Goal: Task Accomplishment & Management: Complete application form

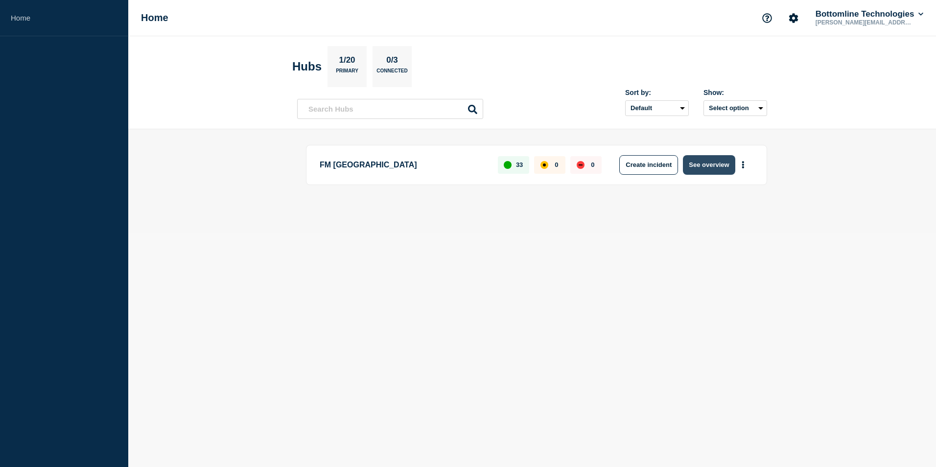
drag, startPoint x: 704, startPoint y: 163, endPoint x: 690, endPoint y: 169, distance: 15.6
click at [701, 165] on button "See overview" at bounding box center [709, 165] width 52 height 20
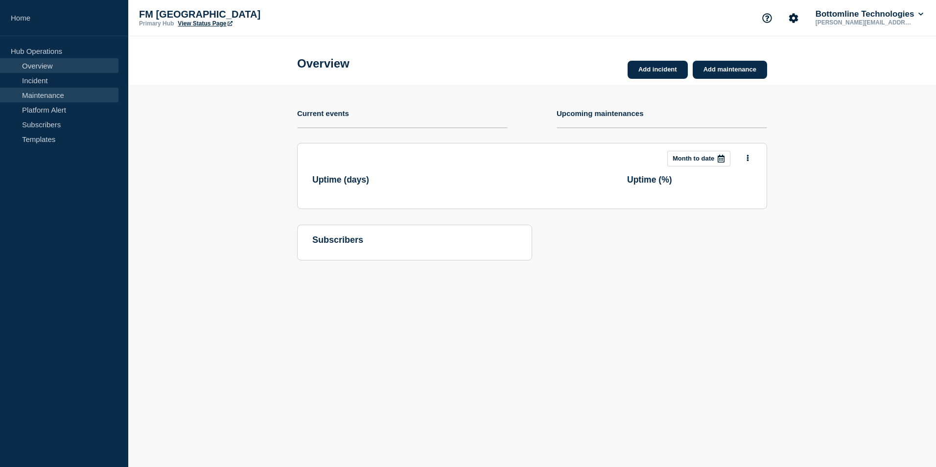
drag, startPoint x: 48, startPoint y: 90, endPoint x: 48, endPoint y: 99, distance: 9.3
click at [48, 90] on link "Maintenance" at bounding box center [59, 95] width 118 height 15
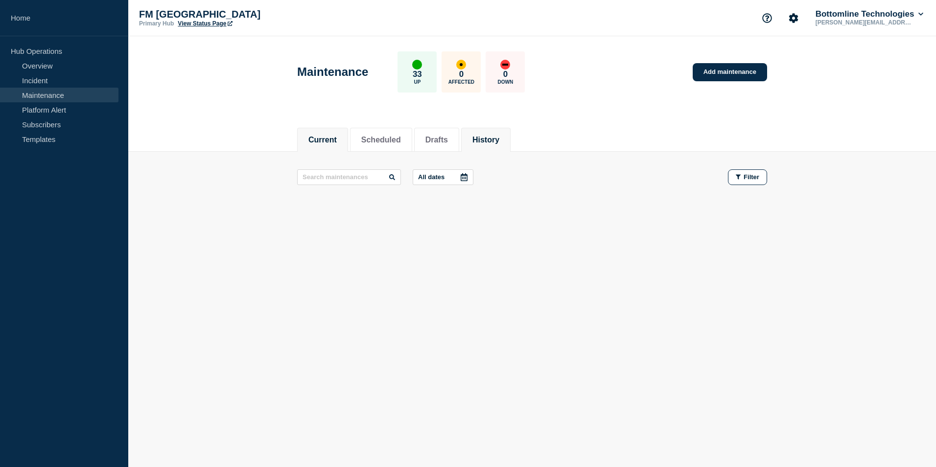
click at [493, 143] on button "History" at bounding box center [485, 140] width 27 height 9
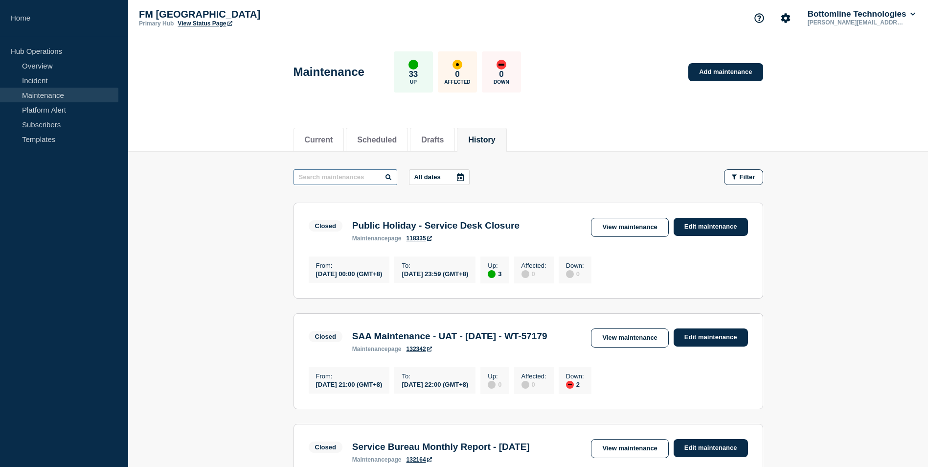
click at [328, 170] on input "text" at bounding box center [346, 177] width 104 height 16
type input "SAA"
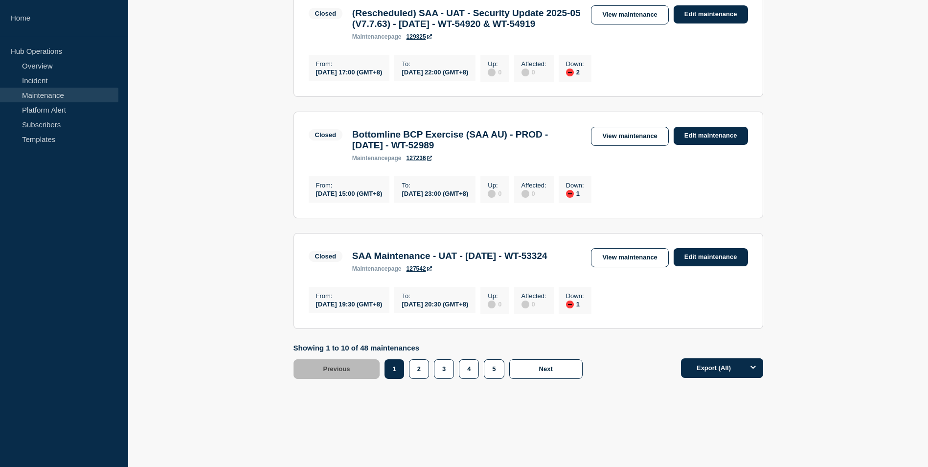
scroll to position [1145, 0]
click at [420, 372] on button "2" at bounding box center [419, 369] width 20 height 20
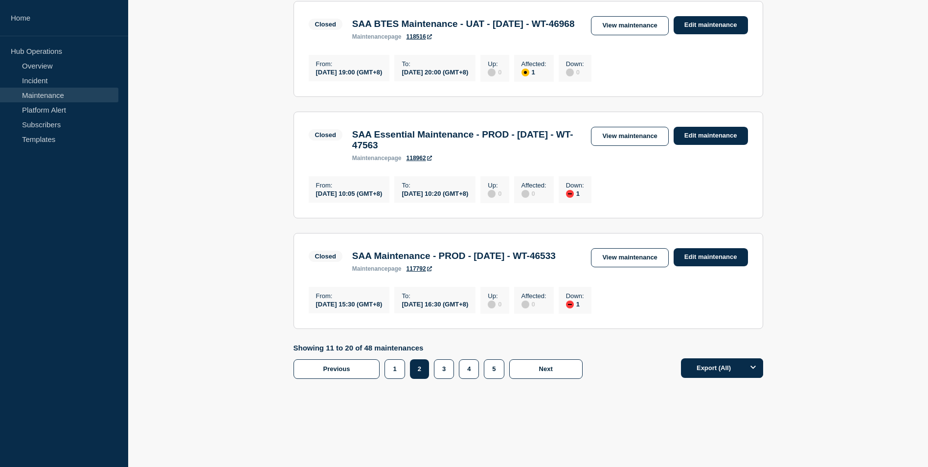
scroll to position [1126, 0]
click at [610, 248] on link "View maintenance" at bounding box center [629, 257] width 77 height 19
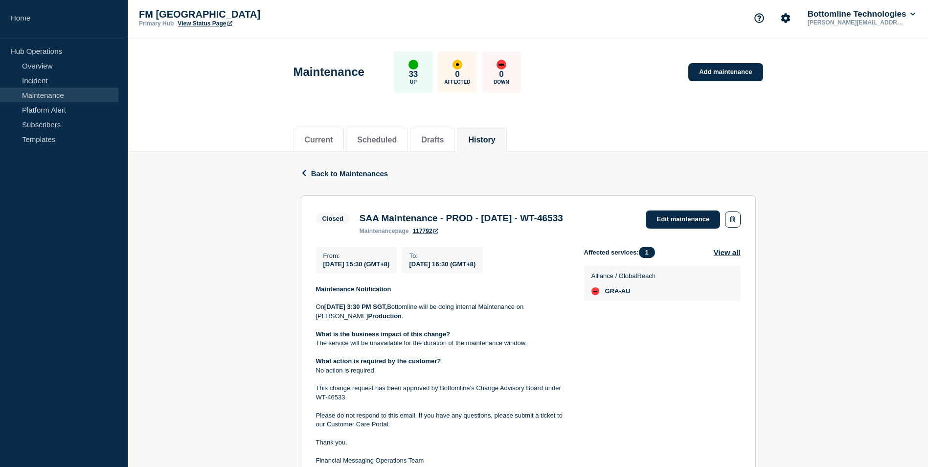
click at [244, 257] on div "Back Back to Maintenances Closed SAA Maintenance - PROD - 23/NOV/2024 - WT-4653…" at bounding box center [528, 376] width 800 height 448
click at [719, 77] on link "Add maintenance" at bounding box center [726, 72] width 74 height 18
drag, startPoint x: 360, startPoint y: 218, endPoint x: 621, endPoint y: 213, distance: 260.9
click at [568, 213] on div "SAA Maintenance - PROD - 23/NOV/2024 - WT-46533 maintenance page 117792" at bounding box center [461, 224] width 213 height 22
copy h3 "SAA Maintenance - PROD - [DATE] - WT-46533"
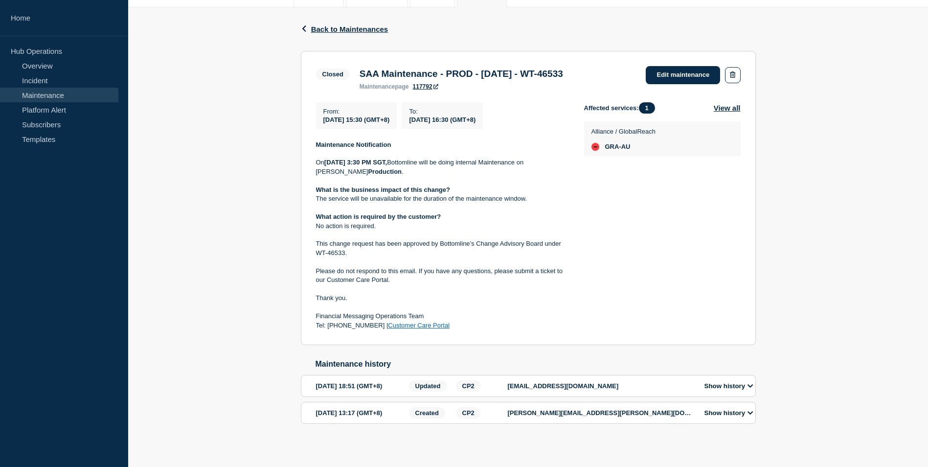
scroll to position [166, 0]
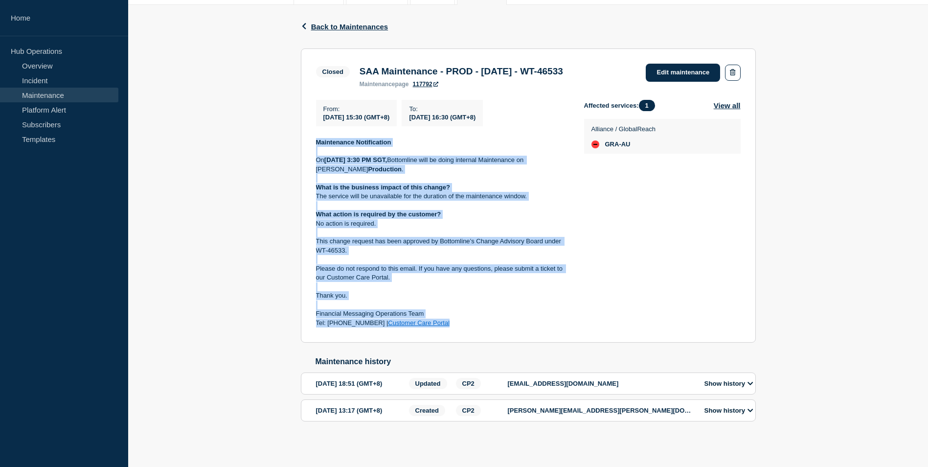
drag, startPoint x: 410, startPoint y: 277, endPoint x: 312, endPoint y: 125, distance: 181.0
click at [312, 125] on section "Closed SAA Maintenance - PROD - 23/NOV/2024 - WT-46533 maintenance page 117792 …" at bounding box center [528, 195] width 455 height 295
copy div "Maintenance Notification On [DATE] 3:30 PM SGT, Bottomline will be doing intern…"
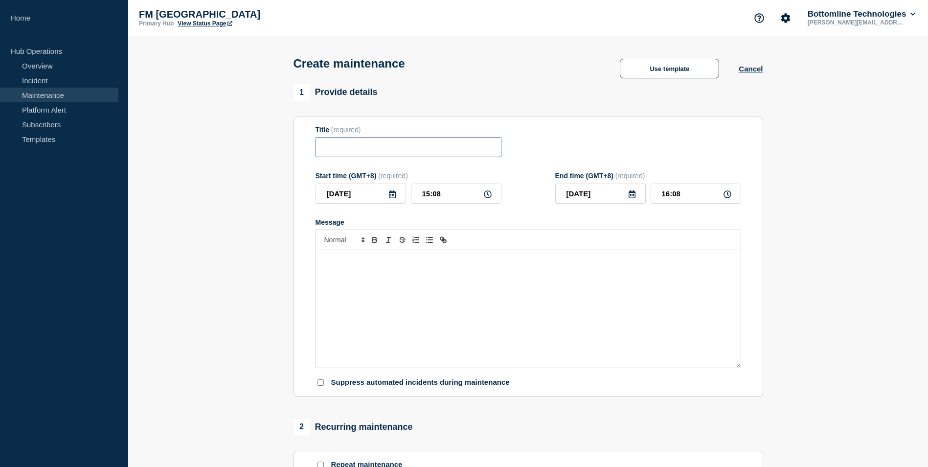
click at [377, 147] on input "Title" at bounding box center [409, 147] width 186 height 20
paste input "SAA Maintenance - PROD - [DATE] - WT-46533"
click at [355, 290] on div "Message" at bounding box center [528, 308] width 425 height 117
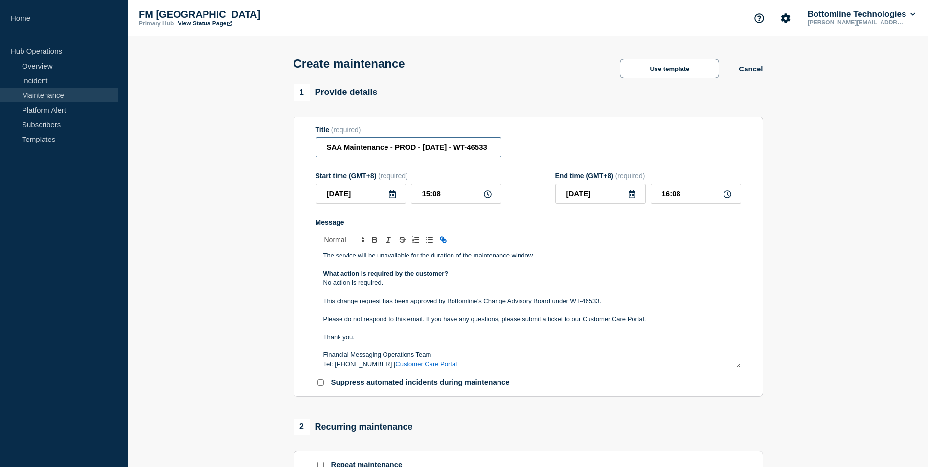
scroll to position [0, 18]
drag, startPoint x: 476, startPoint y: 150, endPoint x: 520, endPoint y: 150, distance: 44.5
click at [520, 150] on div "Title (required) SAA Maintenance - PROD - [DATE] - WT-46533" at bounding box center [529, 142] width 426 height 32
paste input "57002"
type input "SAA Maintenance - PROD - [DATE] - WT-57002"
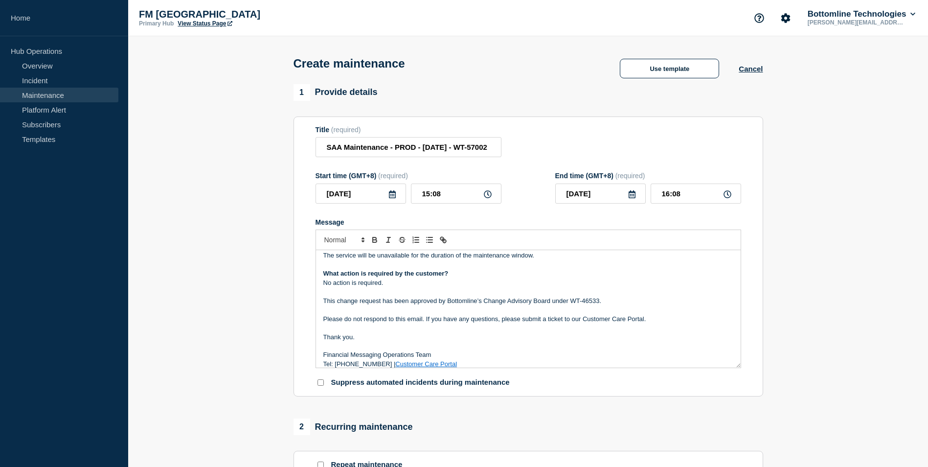
scroll to position [0, 0]
drag, startPoint x: 572, startPoint y: 301, endPoint x: 599, endPoint y: 301, distance: 26.9
click at [599, 301] on p "This change request has been approved by Bottomline’s Change Advisory Board und…" at bounding box center [528, 301] width 410 height 9
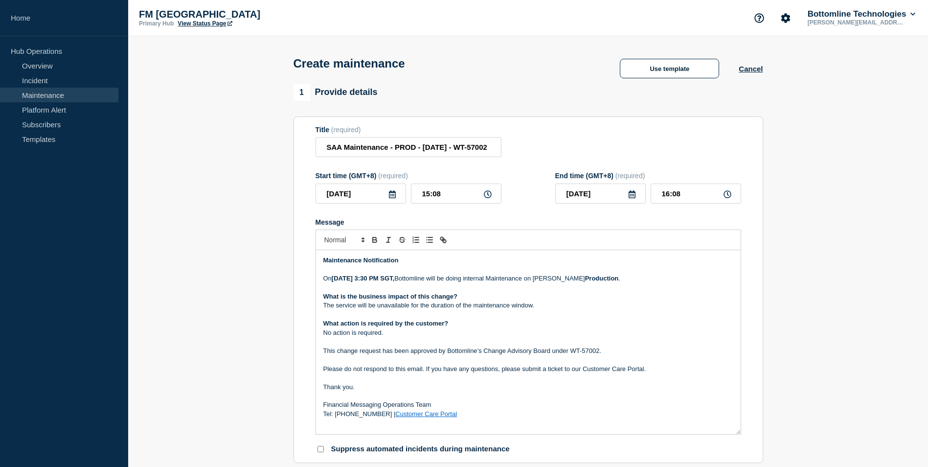
drag, startPoint x: 737, startPoint y: 369, endPoint x: 736, endPoint y: 435, distance: 66.6
click at [736, 434] on div "Maintenance Notification On [DATE] 3:30 PM SGT, Bottomline will be doing intern…" at bounding box center [528, 342] width 425 height 184
click at [797, 336] on section "1 Provide details Title (required) SAA Maintenance - PROD - [DATE] - WT-57002 S…" at bounding box center [528, 457] width 800 height 746
click at [278, 247] on section "1 Provide details Title (required) SAA Maintenance - PROD - [DATE] - WT-57002 S…" at bounding box center [528, 457] width 800 height 746
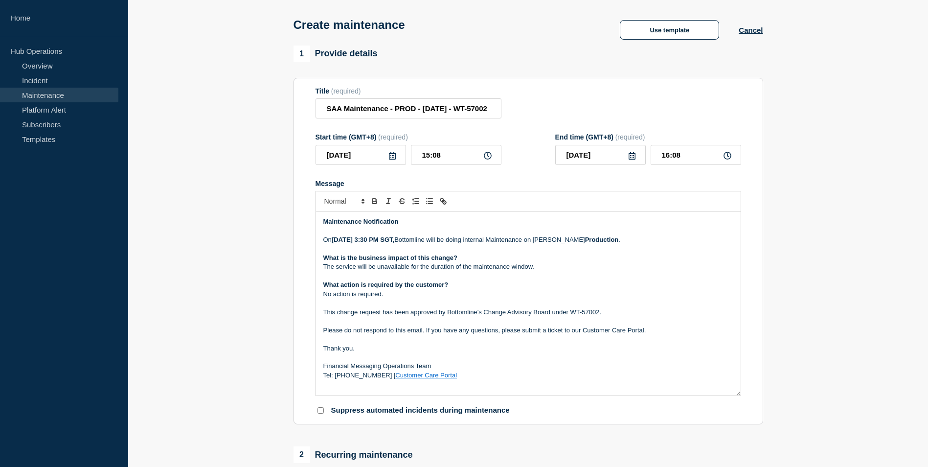
scroll to position [98, 0]
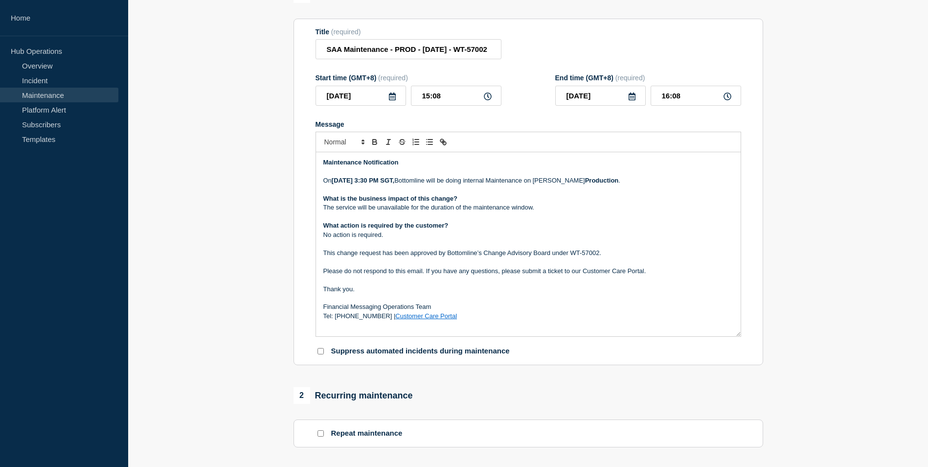
click at [393, 97] on icon at bounding box center [393, 96] width 8 height 8
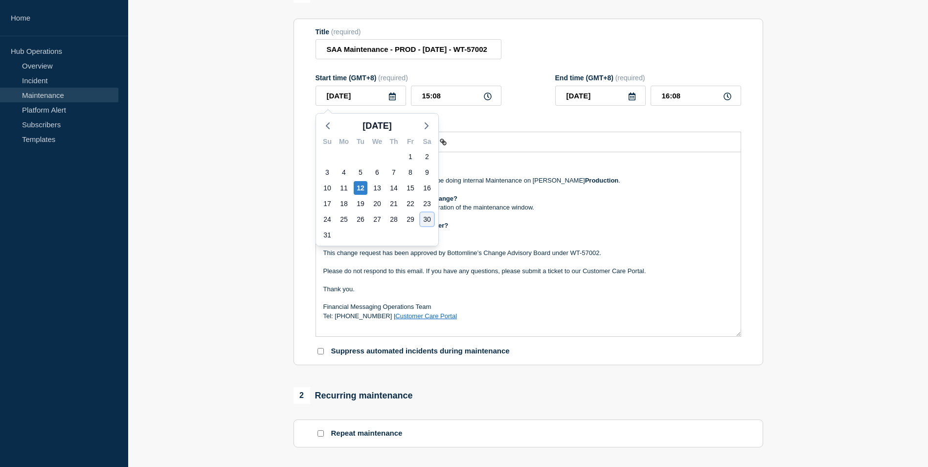
click at [429, 219] on div "30" at bounding box center [427, 219] width 14 height 14
type input "[DATE]"
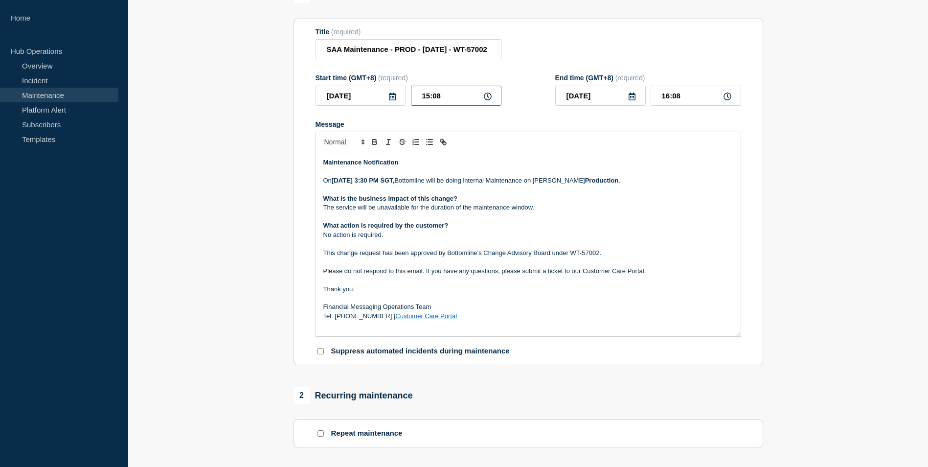
drag, startPoint x: 429, startPoint y: 97, endPoint x: 423, endPoint y: 98, distance: 5.9
click at [423, 98] on input "15:08" at bounding box center [456, 96] width 91 height 20
type input "18:08"
type input "19:08"
click at [448, 100] on input "18:08" at bounding box center [456, 96] width 91 height 20
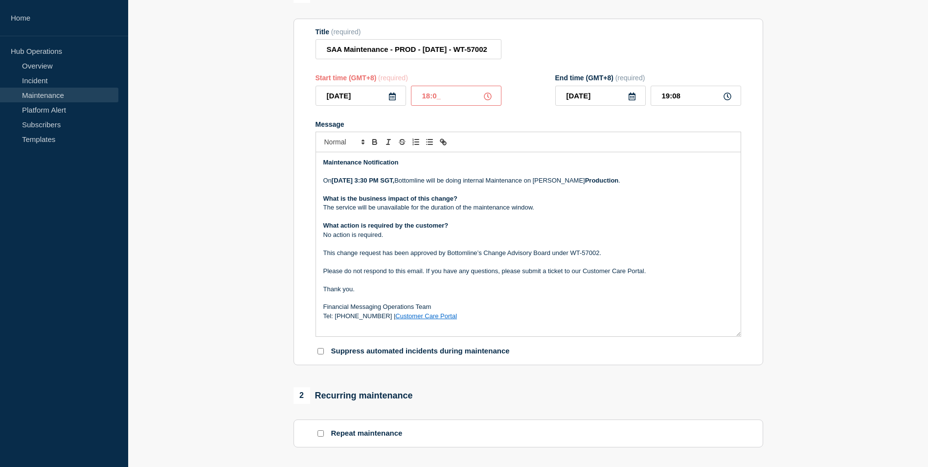
type input "18:00"
type input "19:00"
click at [786, 210] on section "1 Provide details Title (required) SAA Maintenance - PROD - [DATE] - WT-57002 S…" at bounding box center [528, 359] width 800 height 746
click at [388, 183] on strong "[DATE] 3:30 PM SGT," at bounding box center [363, 180] width 63 height 7
drag, startPoint x: 342, startPoint y: 180, endPoint x: 335, endPoint y: 181, distance: 6.9
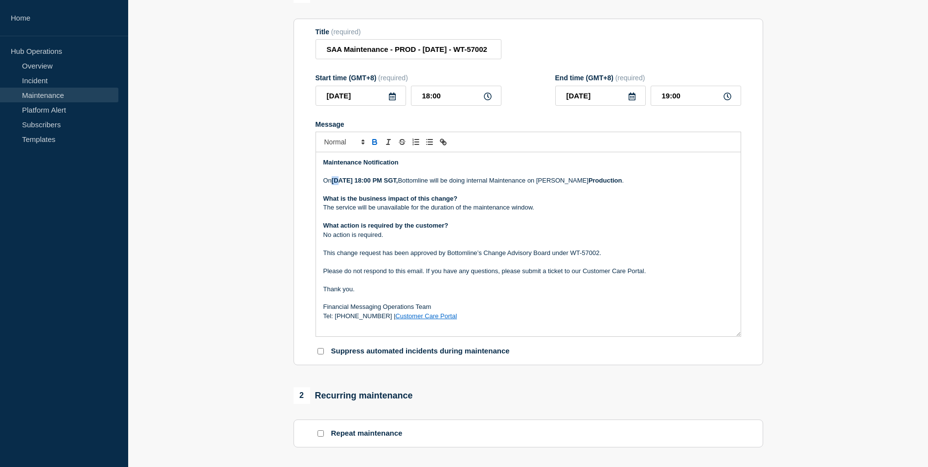
click at [335, 181] on strong "[DATE] 18:00 PM SGT," at bounding box center [365, 180] width 67 height 7
click at [359, 184] on strong "[DATE] 18:00 PM SGT," at bounding box center [365, 180] width 67 height 7
click at [242, 214] on section "1 Provide details Title (required) SAA Maintenance - PROD - [DATE] - WT-57002 S…" at bounding box center [528, 359] width 800 height 746
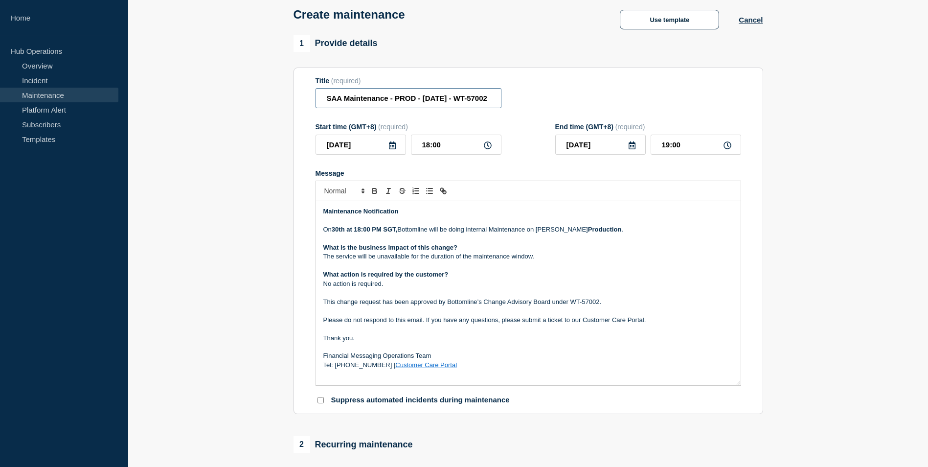
drag, startPoint x: 430, startPoint y: 99, endPoint x: 424, endPoint y: 99, distance: 6.4
click at [424, 99] on input "SAA Maintenance - PROD - [DATE] - WT-57002" at bounding box center [409, 98] width 186 height 20
click at [425, 98] on input "SAA Maintenance - PROD - [DATE] - WT-57002" at bounding box center [409, 98] width 186 height 20
type input "SAA Maintenance - PROD - [DATE] - WT-57002"
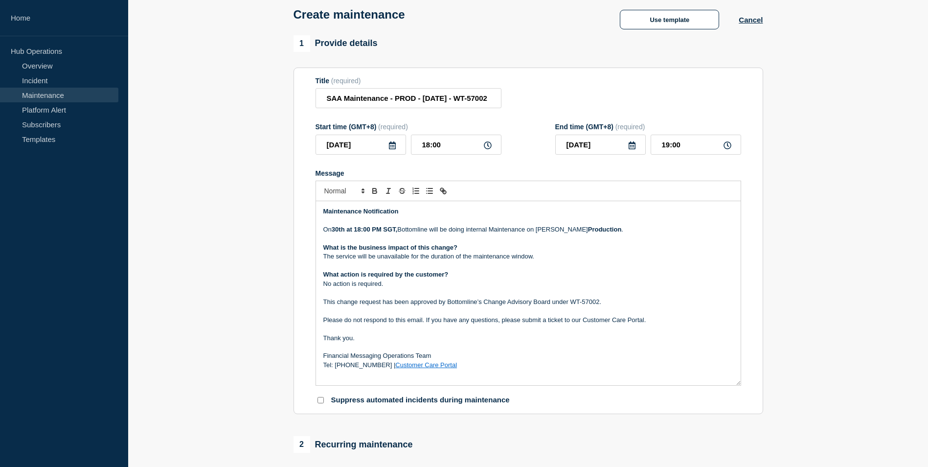
click at [794, 220] on section "1 Provide details Title (required) SAA Maintenance - PROD - [DATE] - WT-57002 S…" at bounding box center [528, 408] width 800 height 746
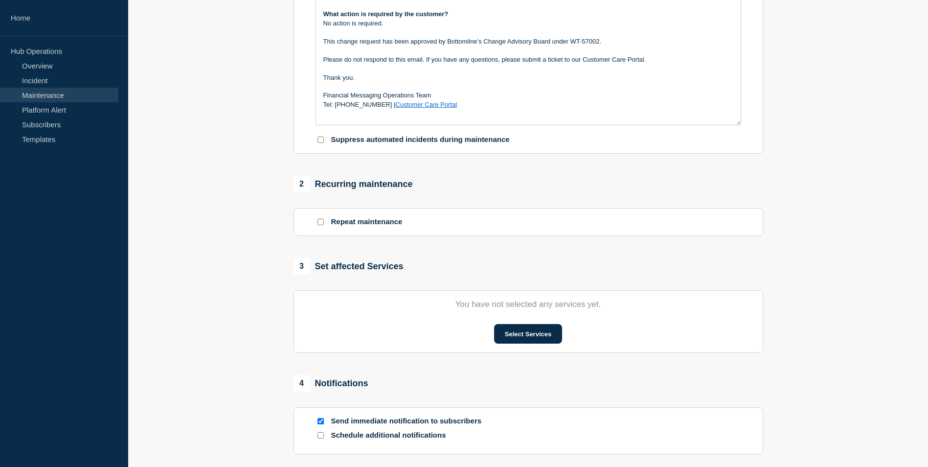
scroll to position [392, 0]
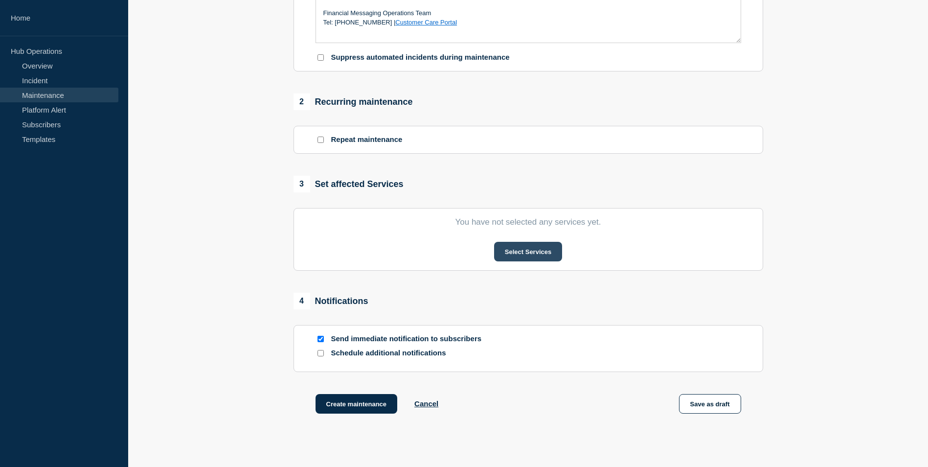
click at [516, 258] on button "Select Services" at bounding box center [528, 252] width 68 height 20
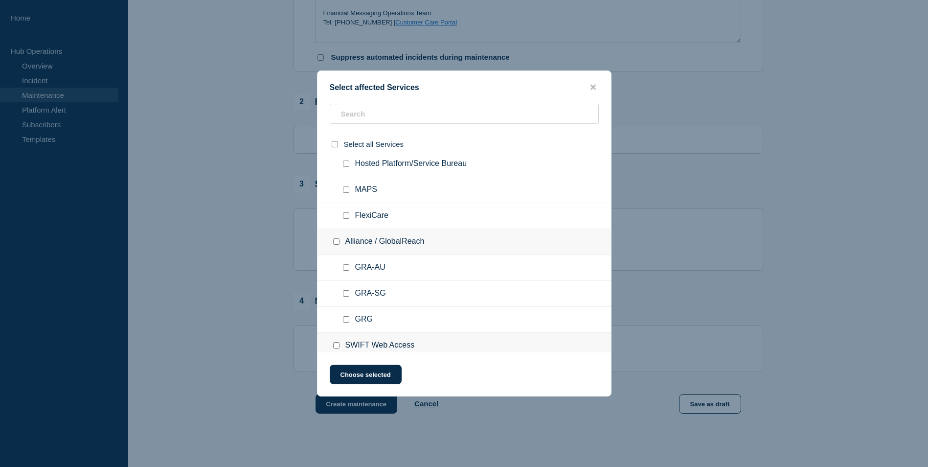
scroll to position [49, 0]
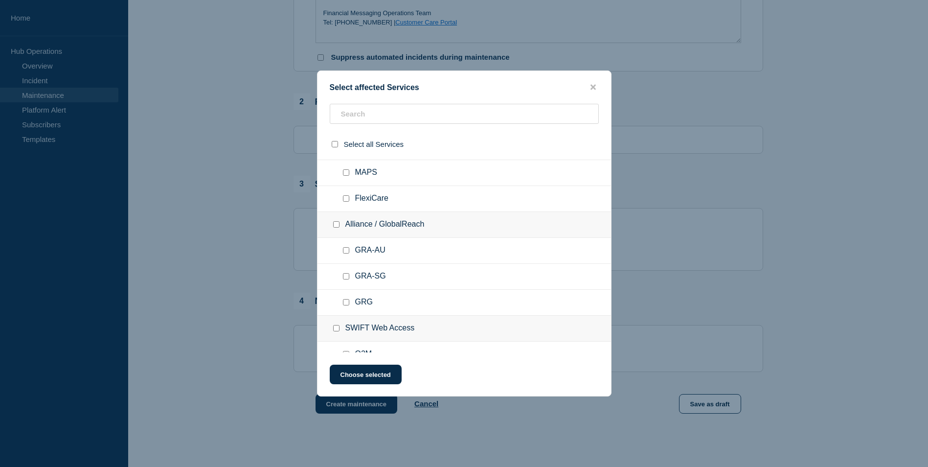
click at [348, 279] on input "GRA-SG checkbox" at bounding box center [346, 276] width 6 height 6
checkbox input "true"
click at [368, 378] on button "Choose selected" at bounding box center [366, 375] width 72 height 20
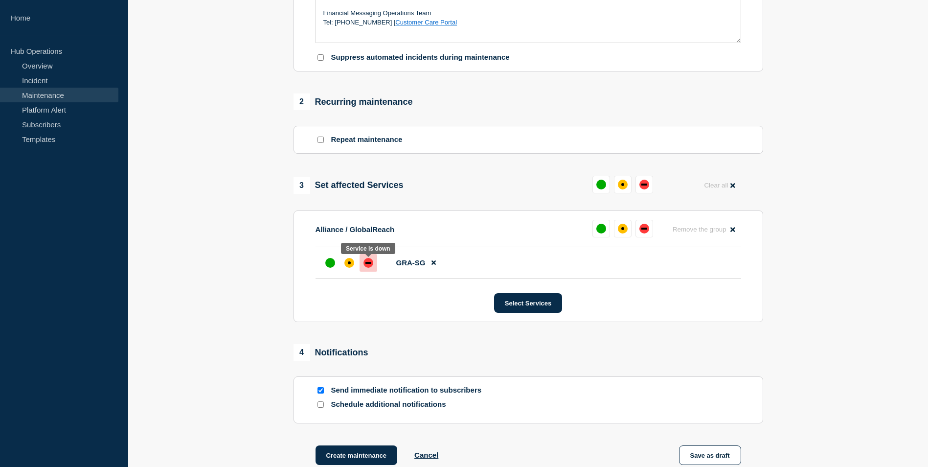
click at [366, 260] on div at bounding box center [369, 263] width 18 height 18
click at [200, 226] on section "1 Provide details Title (required) SAA Maintenance - PROD - [DATE] - WT-57002 S…" at bounding box center [528, 91] width 800 height 797
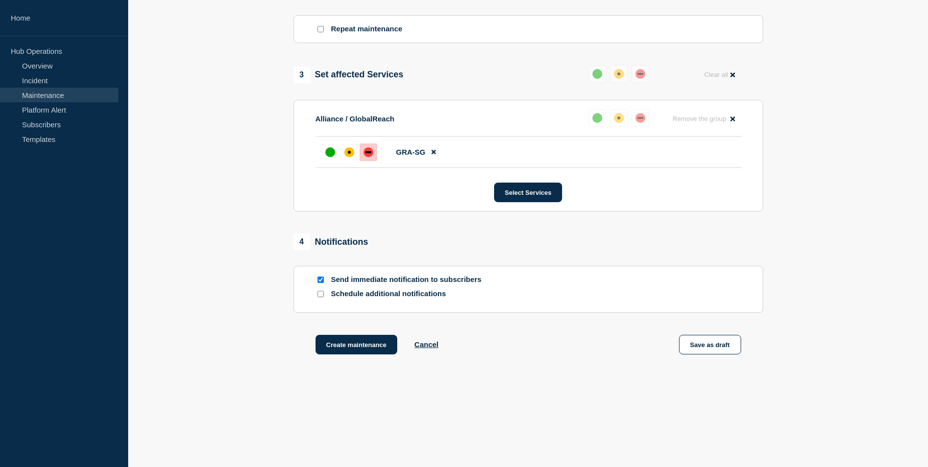
scroll to position [505, 0]
click at [321, 278] on input "Send immediate notification to subscribers" at bounding box center [321, 280] width 6 height 6
checkbox input "false"
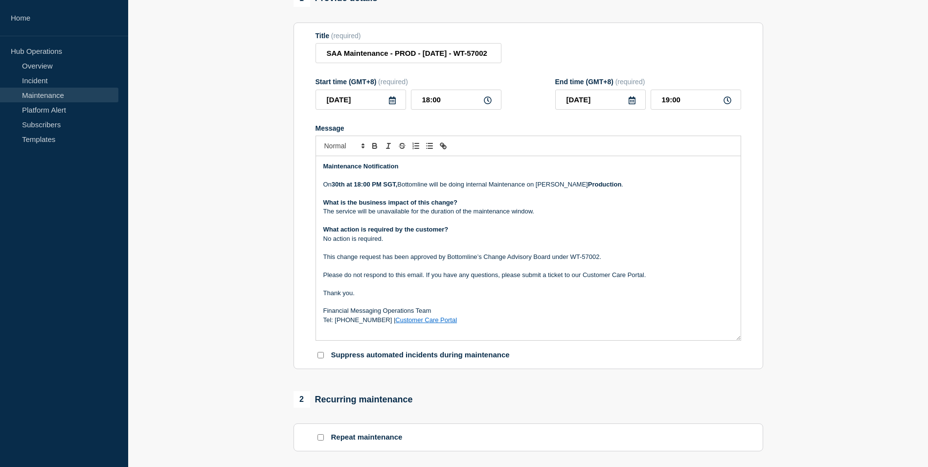
scroll to position [98, 0]
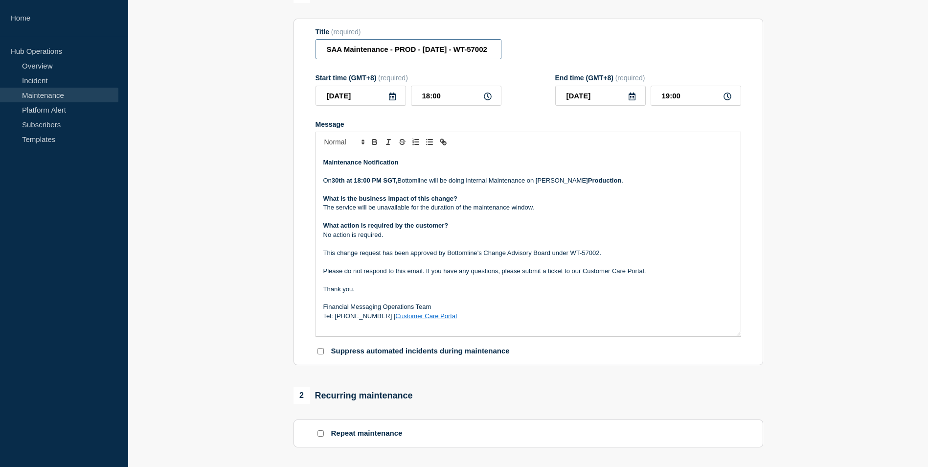
click at [445, 54] on input "SAA Maintenance - PROD - [DATE] - WT-57002" at bounding box center [409, 49] width 186 height 20
click at [224, 245] on section "1 Provide details Title (required) SAA Maintenance - PROD - [DATE] - WT-57002 S…" at bounding box center [528, 384] width 800 height 797
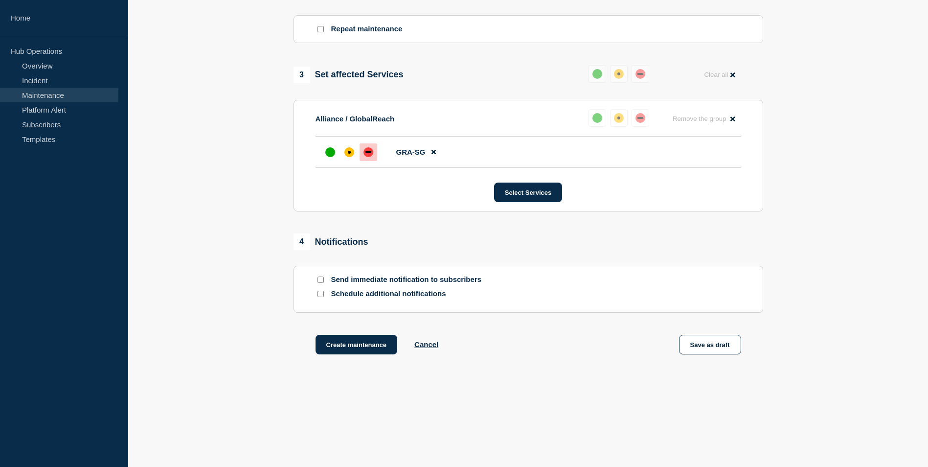
scroll to position [505, 0]
click at [711, 350] on button "Save as draft" at bounding box center [710, 345] width 62 height 20
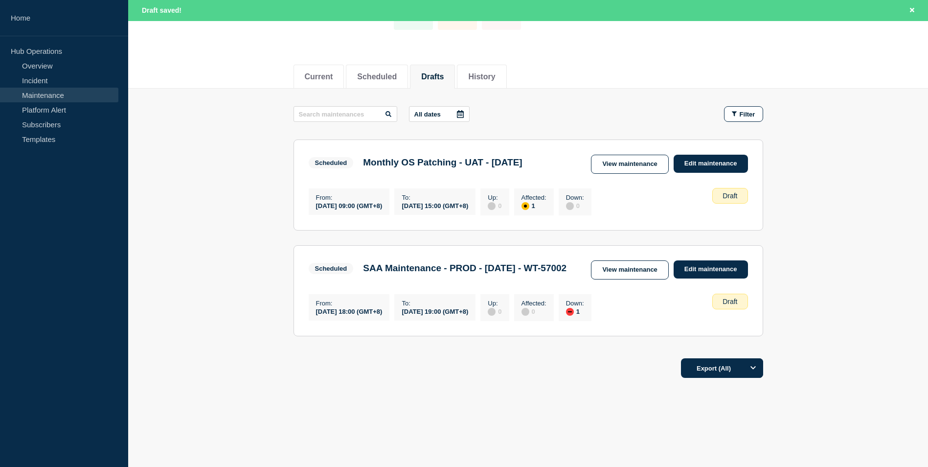
scroll to position [105, 0]
click at [634, 260] on link "View maintenance" at bounding box center [629, 269] width 77 height 19
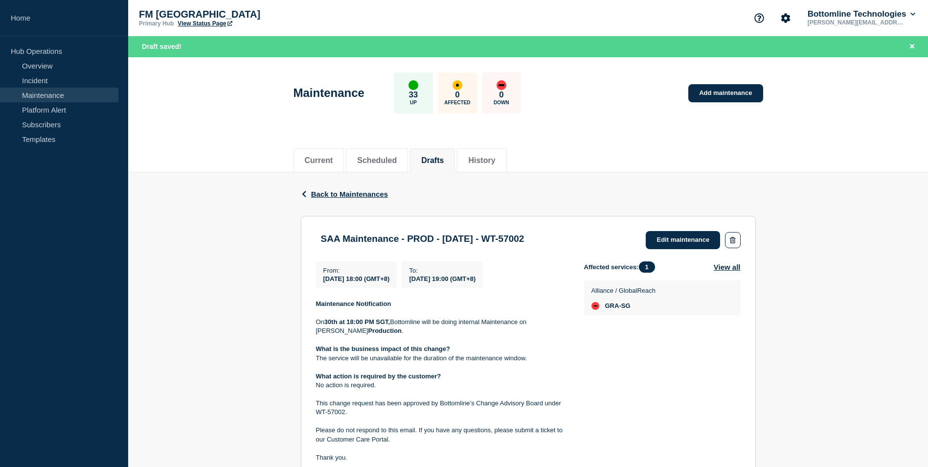
click at [226, 218] on div "Back Back to Maintenances SAA Maintenance - PROD - [DATE] - WT-57002 From [DATE…" at bounding box center [528, 393] width 800 height 442
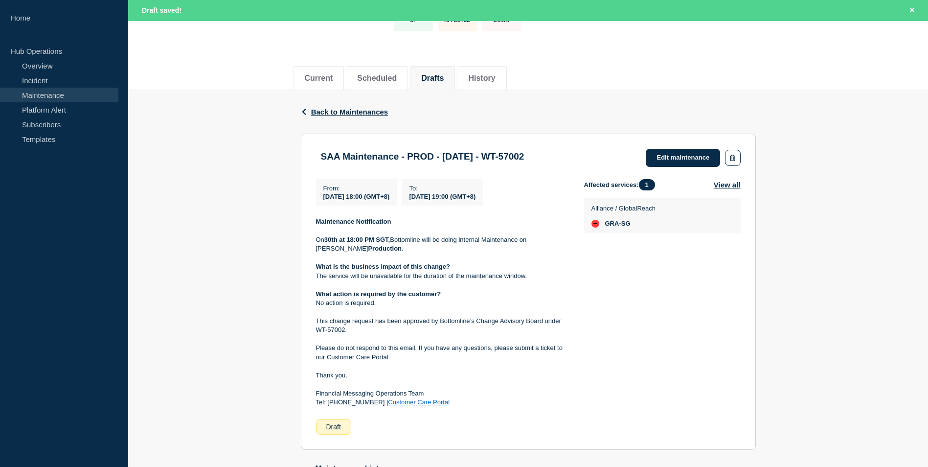
scroll to position [75, 0]
